Goal: Book appointment/travel/reservation

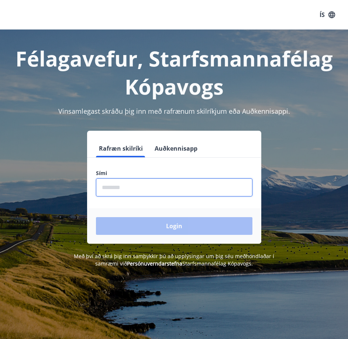
click at [157, 189] on input "phone" at bounding box center [174, 187] width 157 height 18
type input "********"
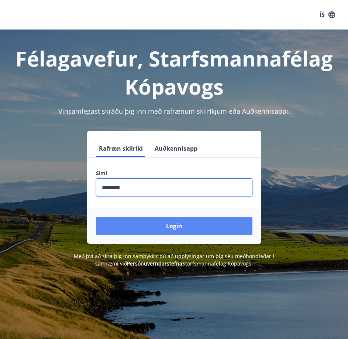
click at [179, 231] on button "Login" at bounding box center [174, 226] width 157 height 18
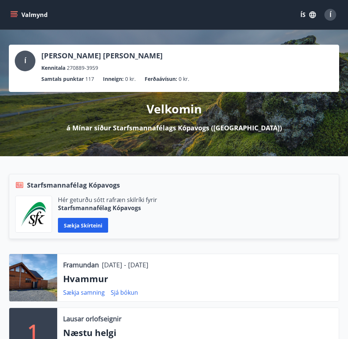
click at [330, 15] on span "Í" at bounding box center [331, 15] width 2 height 8
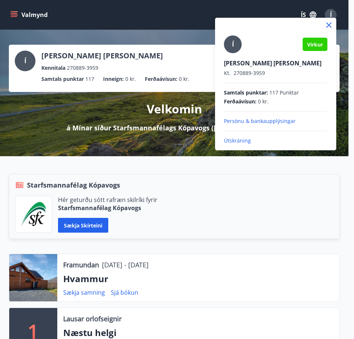
click at [152, 31] on div at bounding box center [177, 169] width 354 height 339
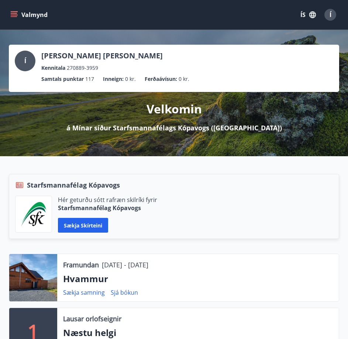
click at [14, 10] on button "Valmynd" at bounding box center [30, 14] width 42 height 13
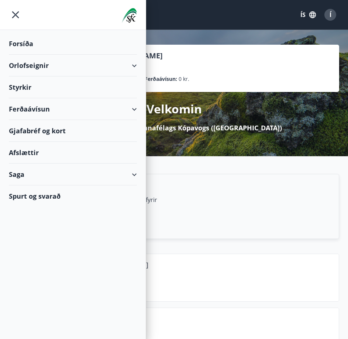
click at [51, 69] on div "Orlofseignir" at bounding box center [73, 66] width 128 height 22
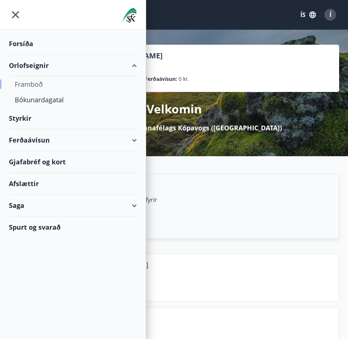
click at [38, 85] on div "Framboð" at bounding box center [73, 84] width 116 height 16
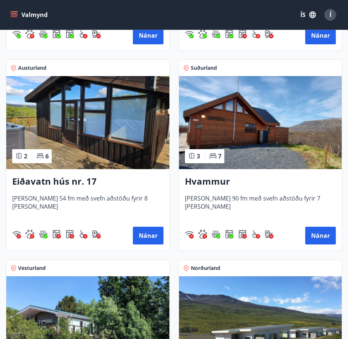
scroll to position [332, 0]
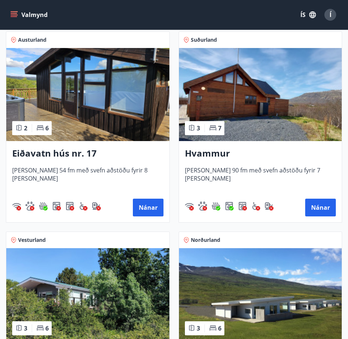
click at [269, 103] on img at bounding box center [260, 94] width 163 height 93
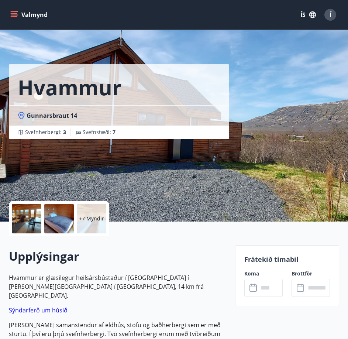
click at [16, 14] on icon "menu" at bounding box center [14, 13] width 7 height 1
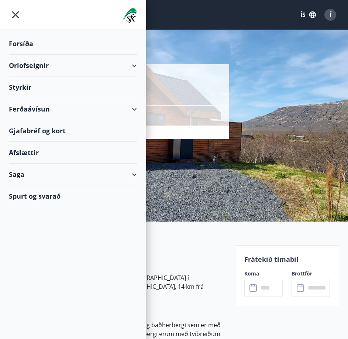
click at [121, 67] on div "Orlofseignir" at bounding box center [73, 66] width 128 height 22
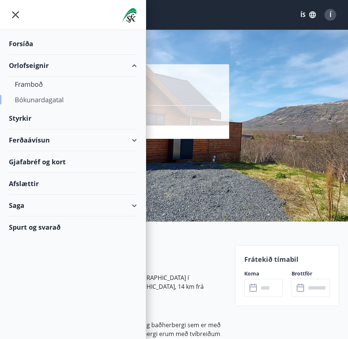
click at [52, 99] on div "Bókunardagatal" at bounding box center [73, 100] width 116 height 16
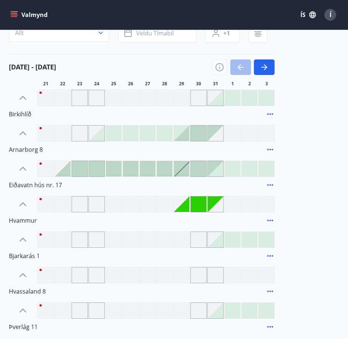
scroll to position [74, 0]
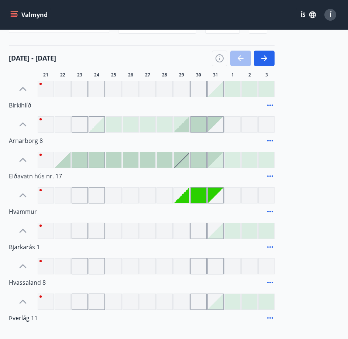
click at [186, 199] on div at bounding box center [182, 196] width 16 height 16
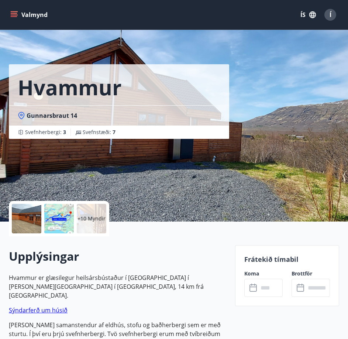
drag, startPoint x: 182, startPoint y: 193, endPoint x: 179, endPoint y: 190, distance: 4.4
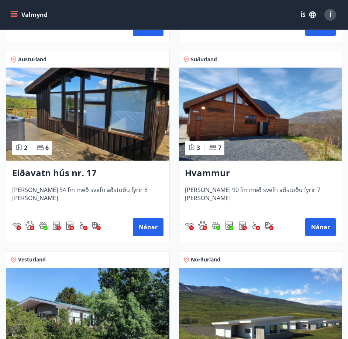
scroll to position [295, 0]
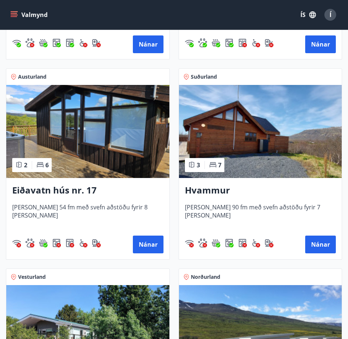
click at [260, 129] on img at bounding box center [260, 131] width 163 height 93
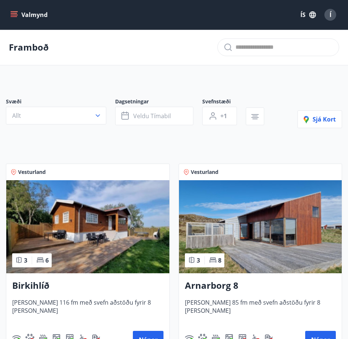
click at [16, 12] on icon "menu" at bounding box center [13, 14] width 7 height 7
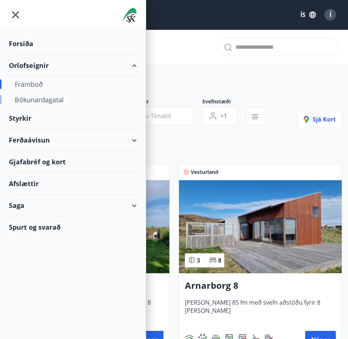
click at [42, 96] on div "Bókunardagatal" at bounding box center [73, 100] width 116 height 16
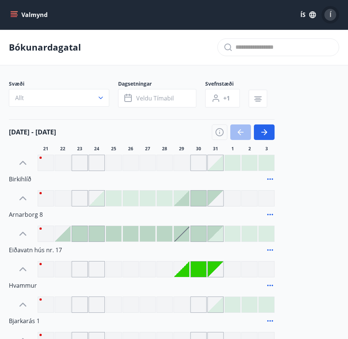
click at [333, 16] on div "Í" at bounding box center [331, 15] width 12 height 12
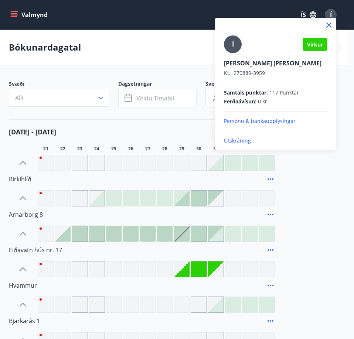
click at [15, 12] on div at bounding box center [177, 169] width 354 height 339
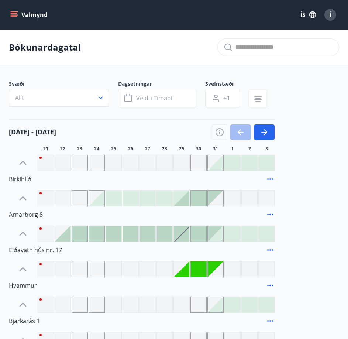
click at [12, 15] on icon "menu" at bounding box center [15, 14] width 8 height 1
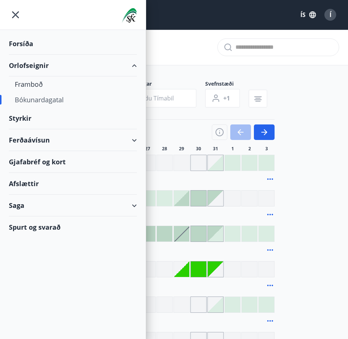
click at [45, 226] on div "Spurt og svarað" at bounding box center [73, 226] width 128 height 21
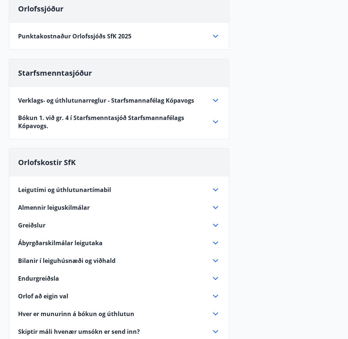
scroll to position [332, 0]
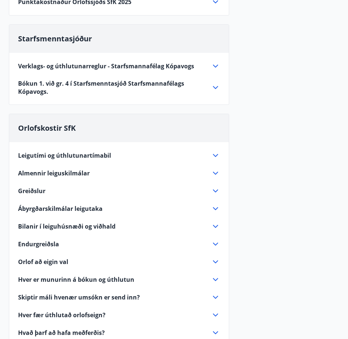
click at [211, 171] on icon at bounding box center [215, 173] width 9 height 9
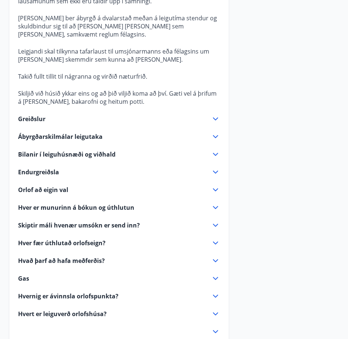
scroll to position [591, 0]
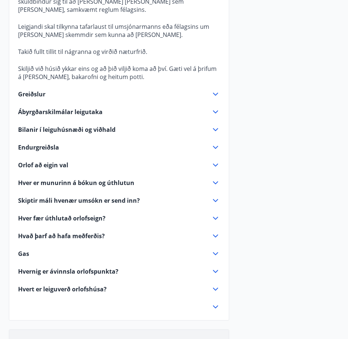
click at [216, 150] on icon at bounding box center [215, 147] width 9 height 9
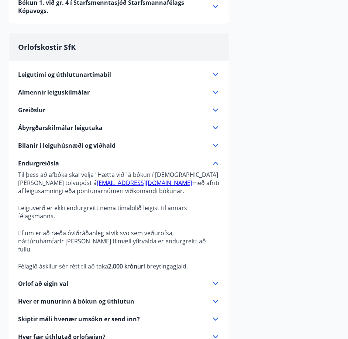
scroll to position [406, 0]
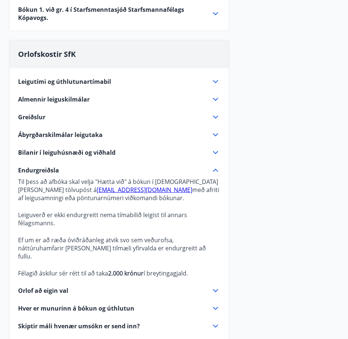
click at [217, 116] on icon at bounding box center [215, 117] width 9 height 9
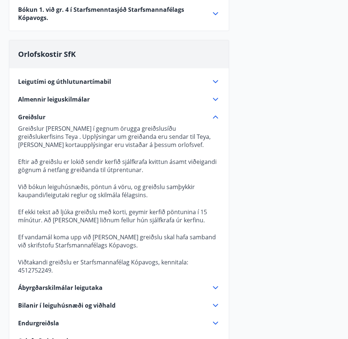
click at [217, 116] on icon at bounding box center [215, 117] width 9 height 9
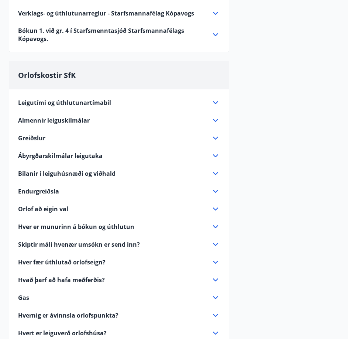
scroll to position [443, 0]
